Goal: Task Accomplishment & Management: Manage account settings

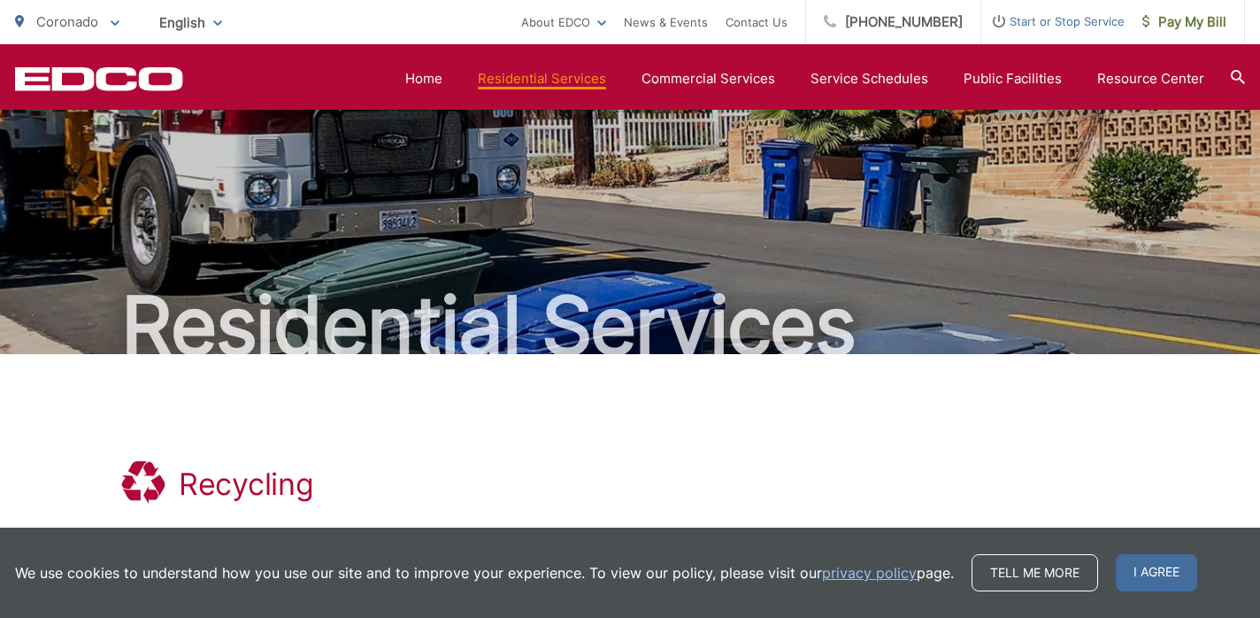
scroll to position [395, 0]
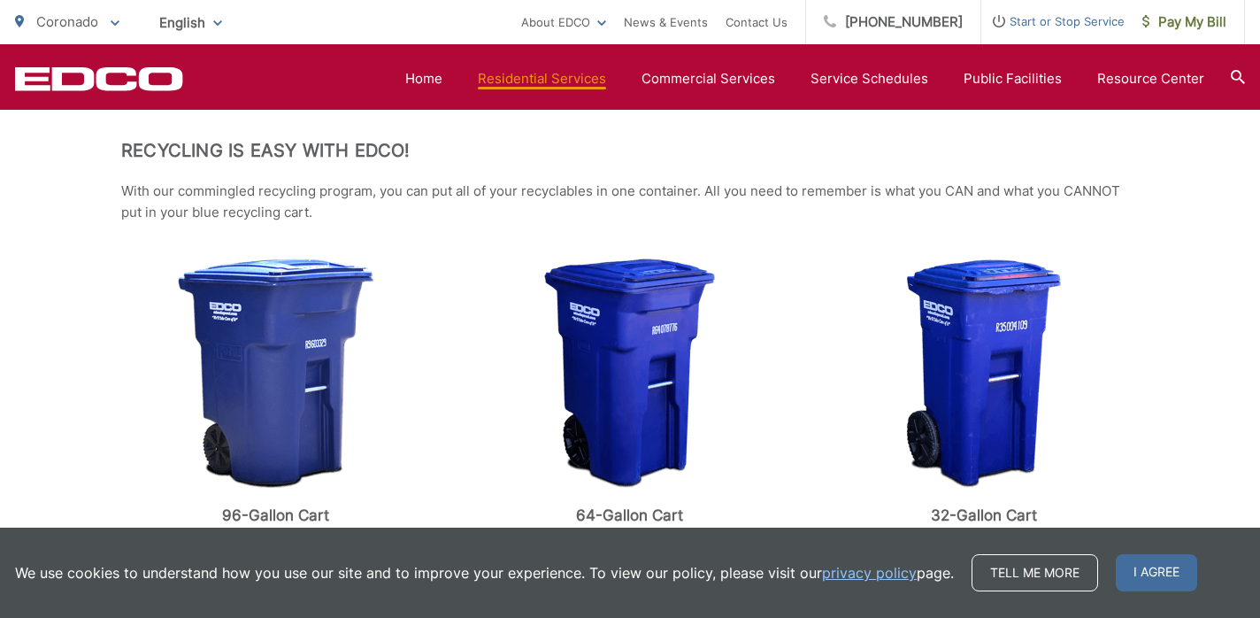
click at [520, 355] on div at bounding box center [630, 373] width 310 height 230
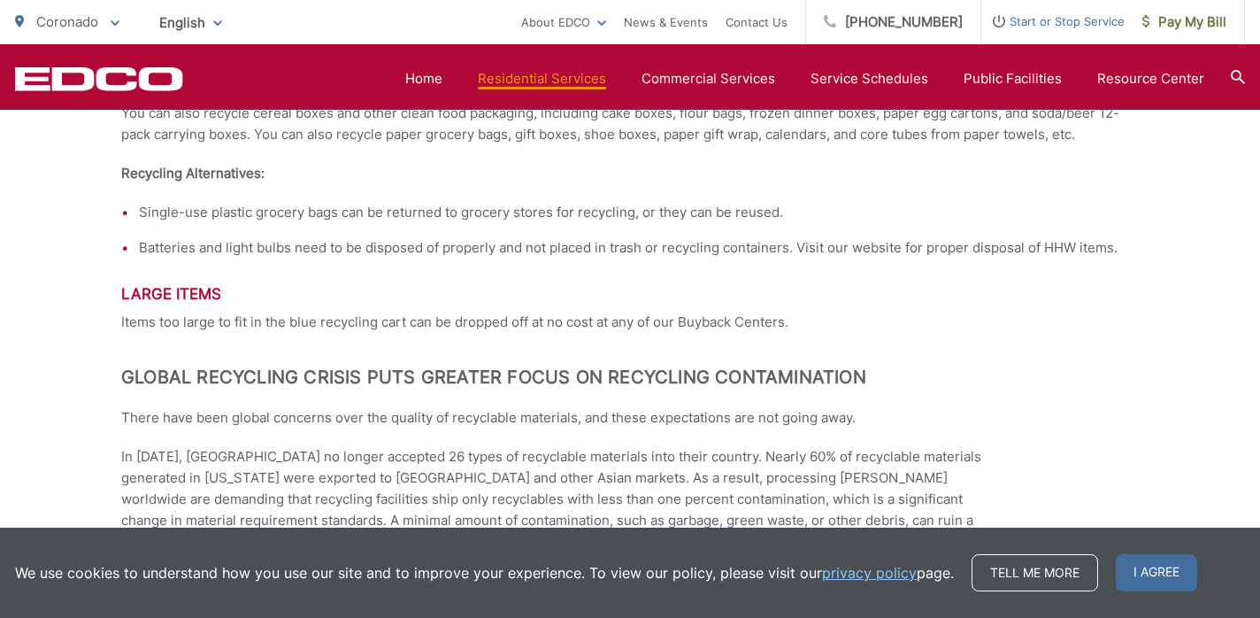
scroll to position [2530, 0]
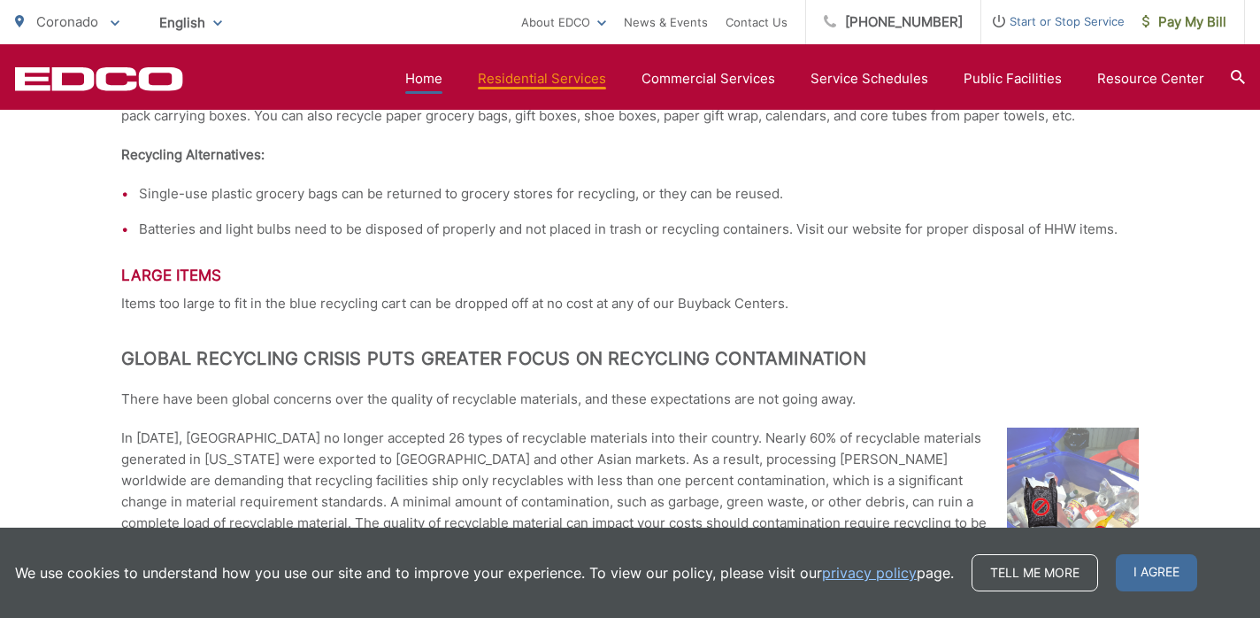
click at [428, 81] on link "Home" at bounding box center [423, 78] width 37 height 21
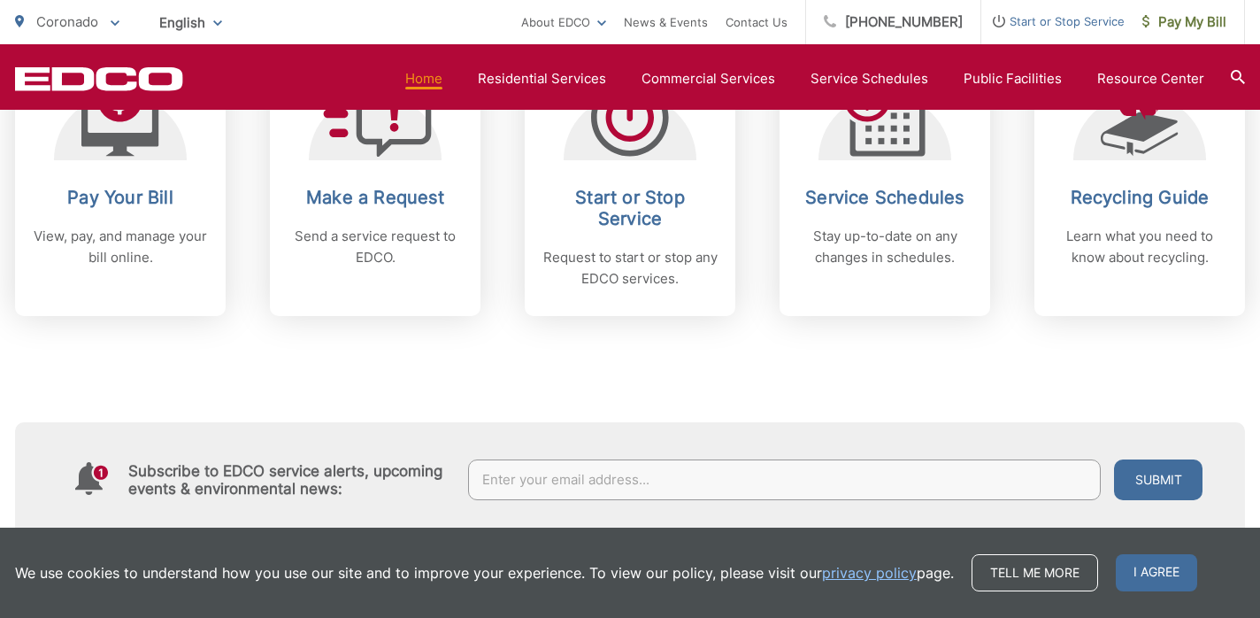
scroll to position [841, 0]
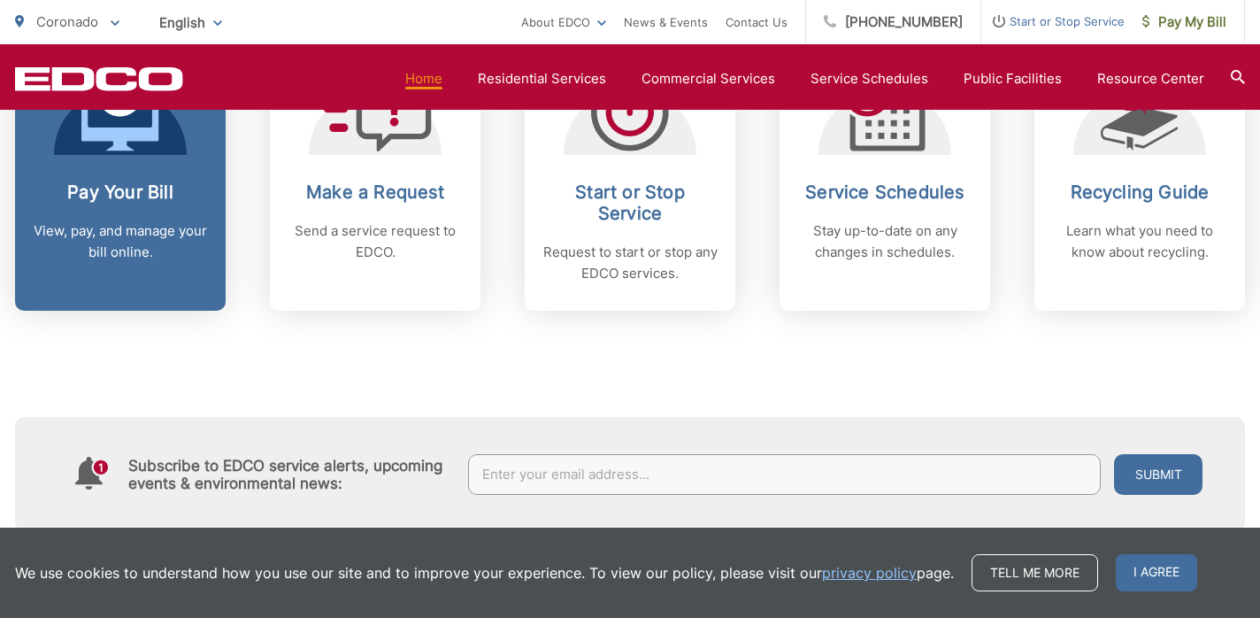
click at [179, 259] on p "View, pay, and manage your bill online." at bounding box center [120, 241] width 175 height 42
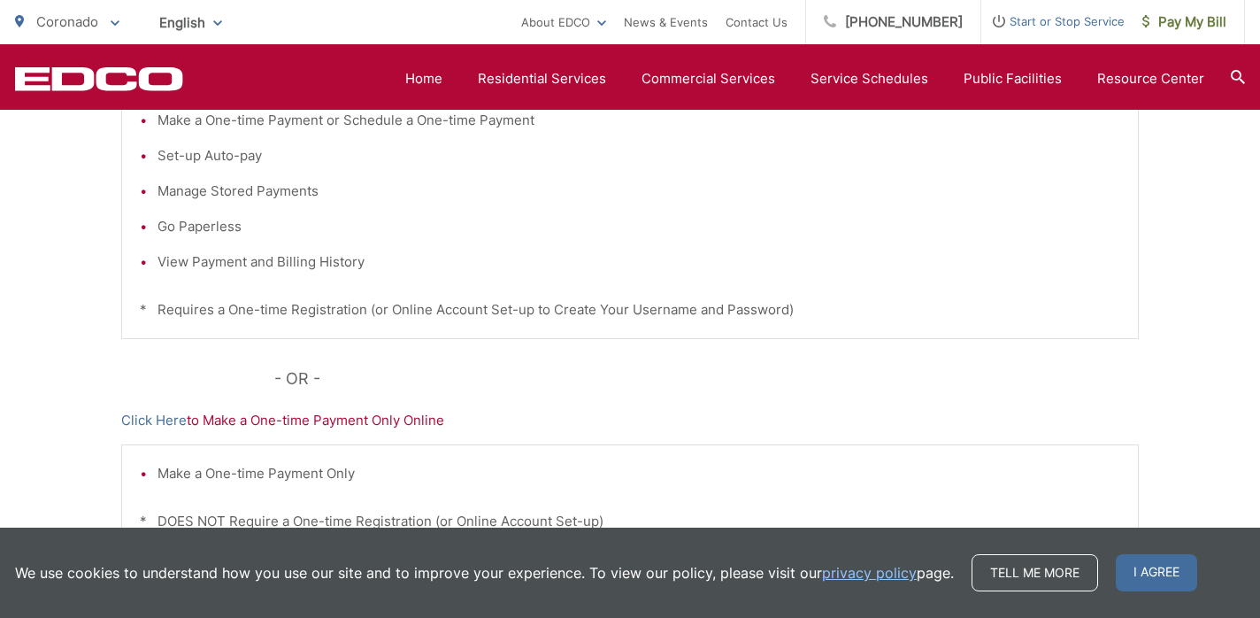
scroll to position [641, 0]
